Goal: Information Seeking & Learning: Learn about a topic

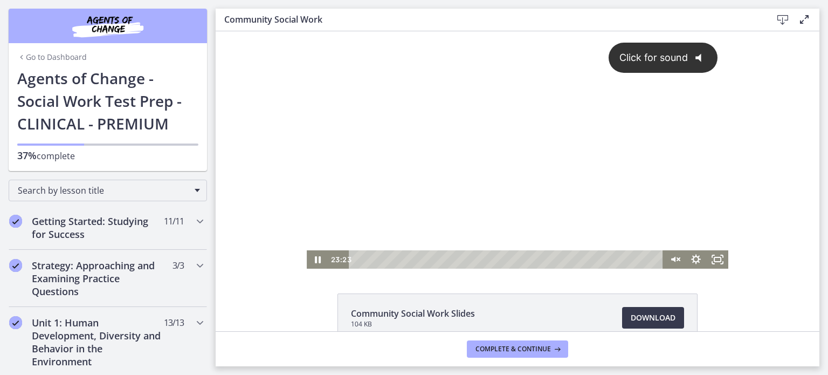
click at [464, 159] on div "Click for sound @keyframes VOLUME_SMALL_WAVE_FLASH { 0% { opacity: 0; } 33% { o…" at bounding box center [518, 140] width 422 height 219
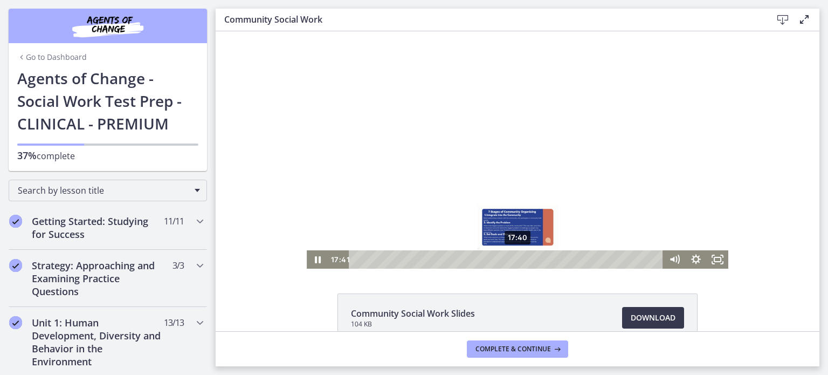
click at [514, 250] on div "17:40" at bounding box center [507, 259] width 301 height 18
click at [495, 141] on div at bounding box center [518, 149] width 422 height 237
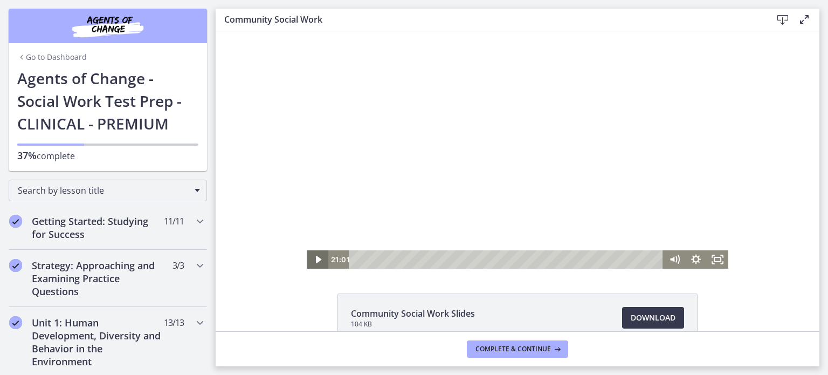
click at [309, 260] on icon "Play Video" at bounding box center [318, 259] width 22 height 18
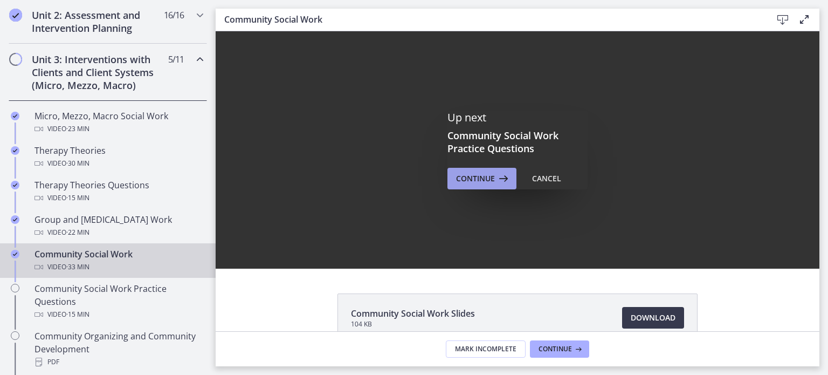
click at [458, 179] on span "Continue" at bounding box center [475, 178] width 39 height 13
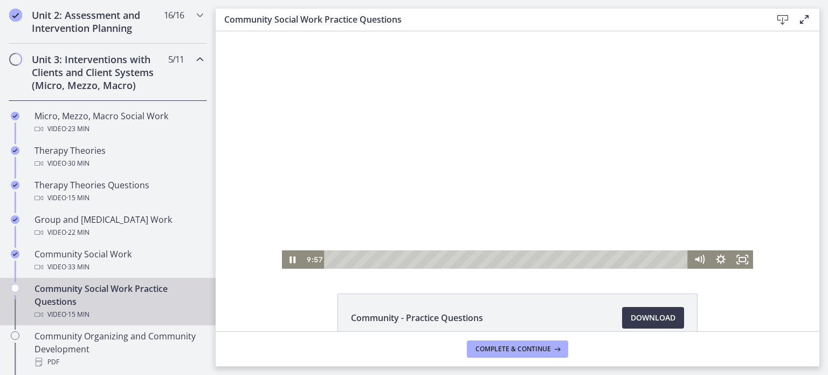
click at [468, 161] on div at bounding box center [518, 149] width 472 height 237
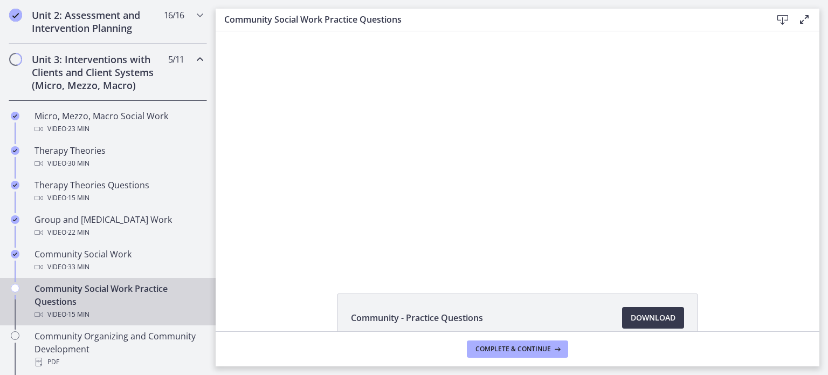
click at [468, 161] on div at bounding box center [518, 149] width 472 height 237
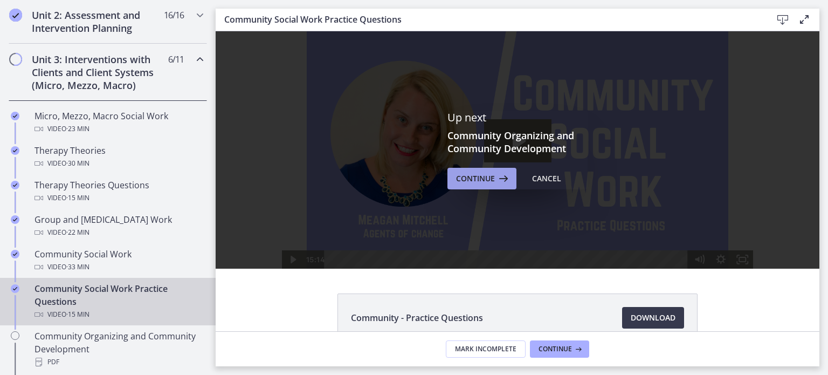
click at [457, 181] on span "Continue" at bounding box center [475, 178] width 39 height 13
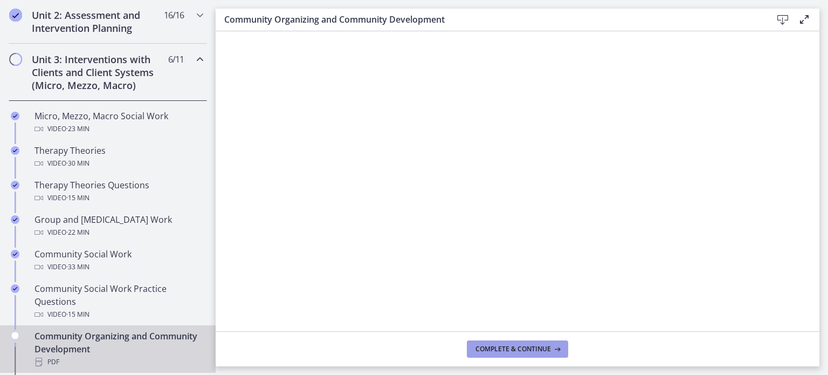
click at [492, 354] on button "Complete & continue" at bounding box center [517, 348] width 101 height 17
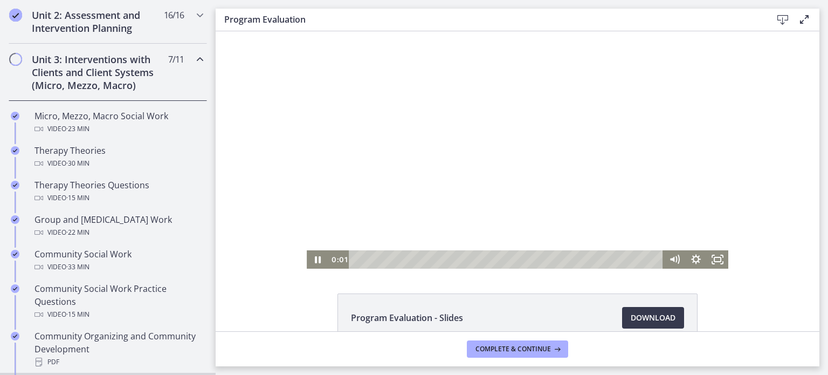
click at [426, 137] on div at bounding box center [518, 149] width 422 height 237
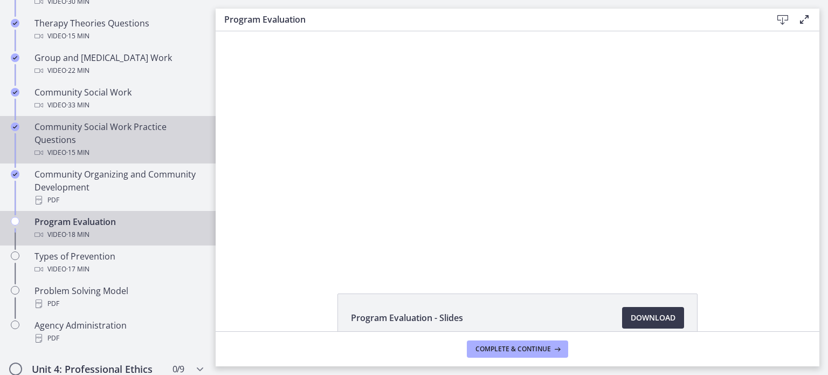
scroll to position [593, 0]
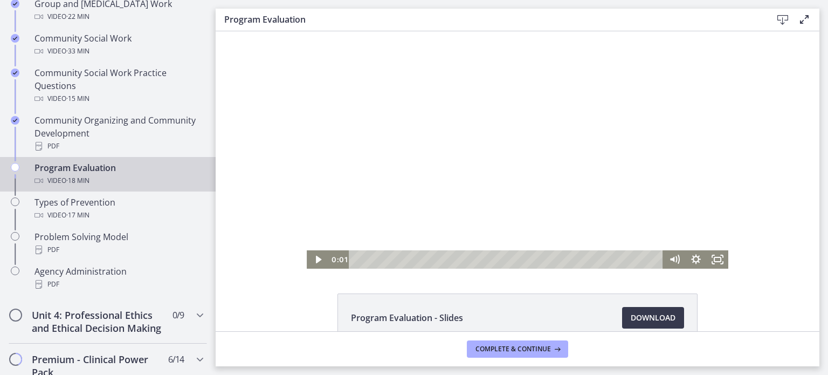
click at [394, 176] on div at bounding box center [518, 149] width 422 height 237
click at [307, 256] on icon "Pause" at bounding box center [318, 259] width 22 height 18
click at [315, 258] on icon "Play Video" at bounding box center [318, 259] width 6 height 9
click at [308, 257] on icon "Pause" at bounding box center [318, 259] width 22 height 18
